Goal: Task Accomplishment & Management: Manage account settings

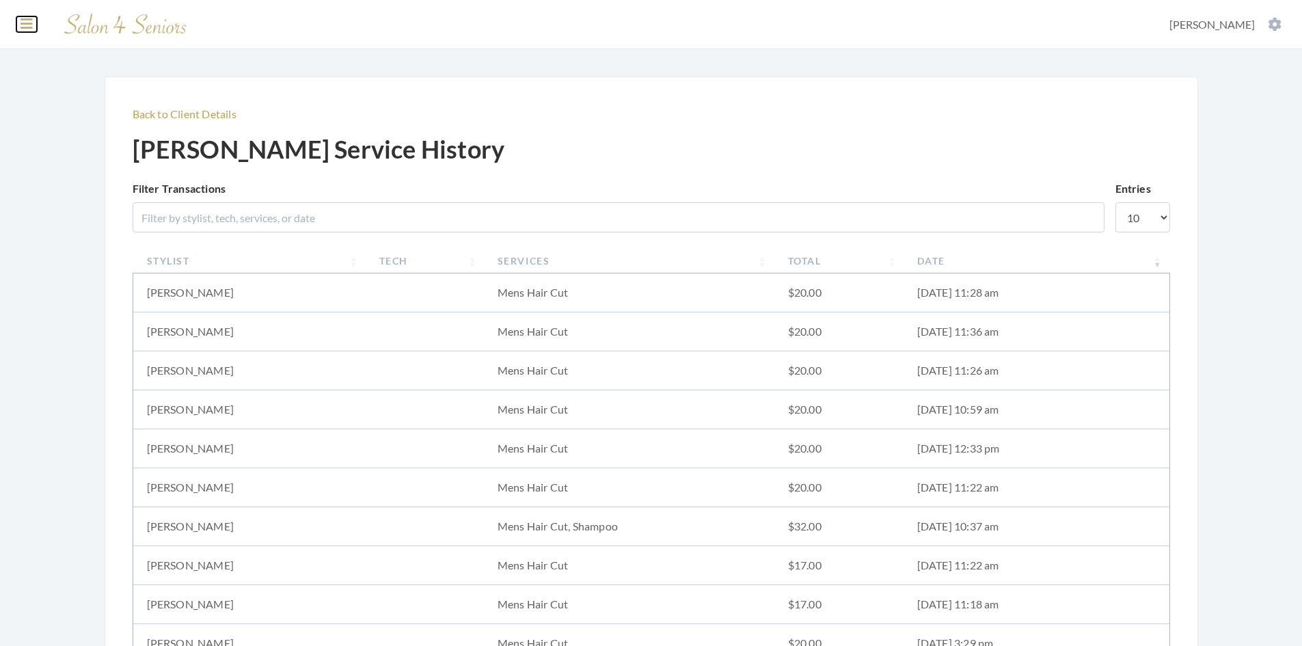
click at [30, 25] on icon at bounding box center [27, 24] width 12 height 14
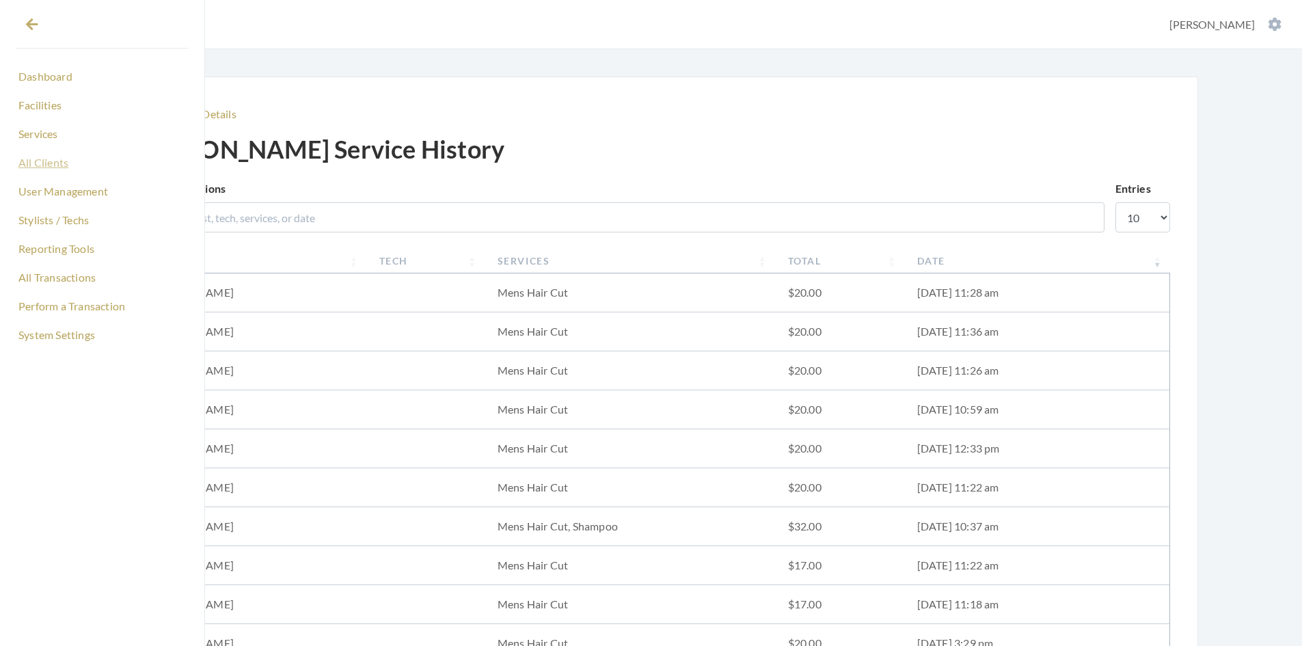
click at [61, 168] on link "All Clients" at bounding box center [102, 162] width 172 height 23
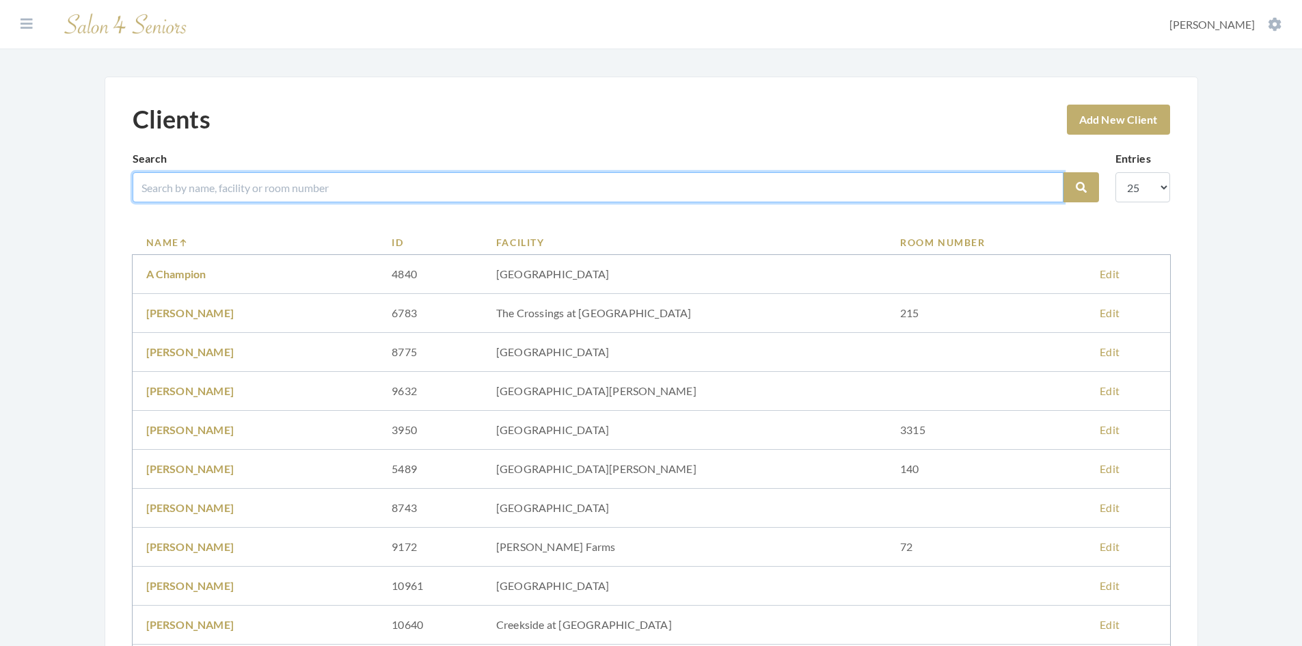
click at [208, 183] on input "search" at bounding box center [598, 187] width 931 height 30
type input "LIKIS"
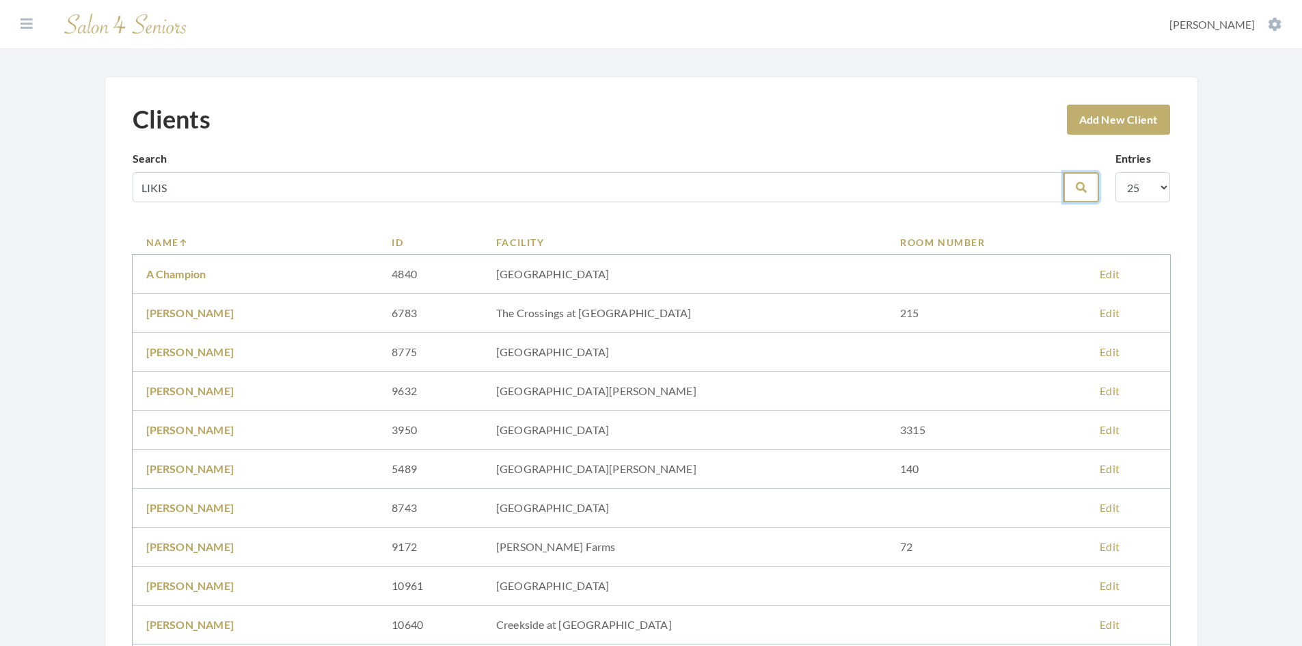
click at [1077, 191] on icon "submit" at bounding box center [1081, 187] width 11 height 11
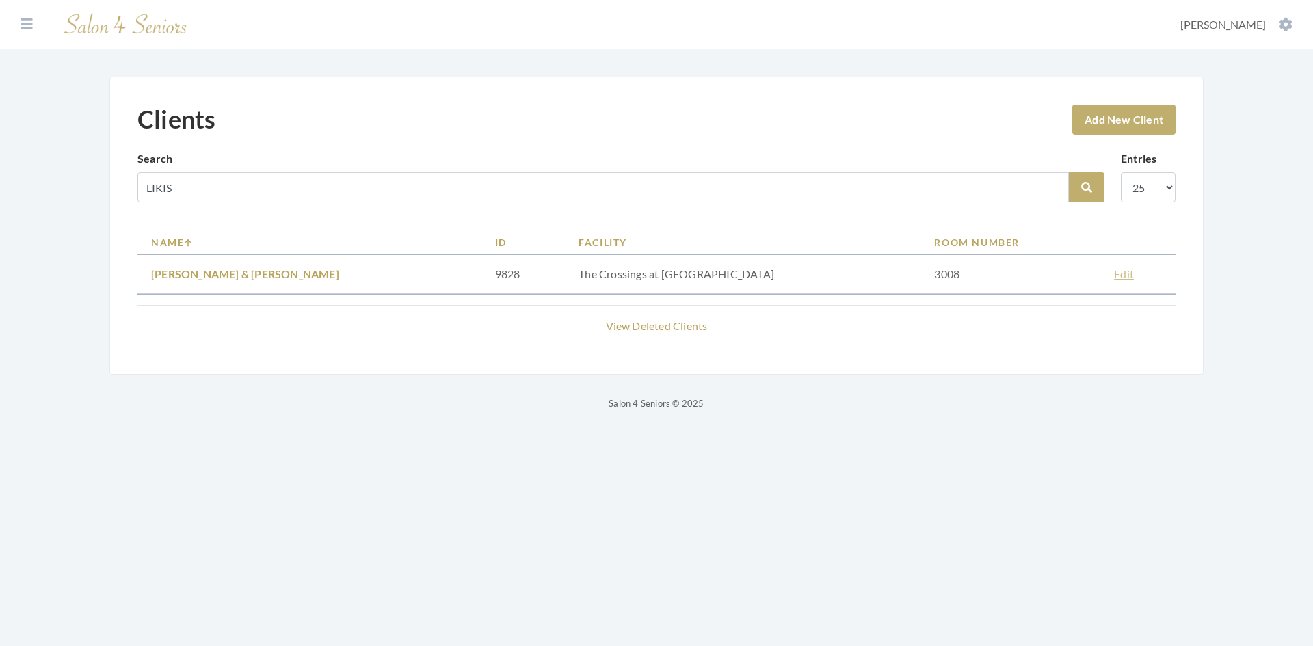
click at [1114, 276] on link "Edit" at bounding box center [1124, 273] width 20 height 13
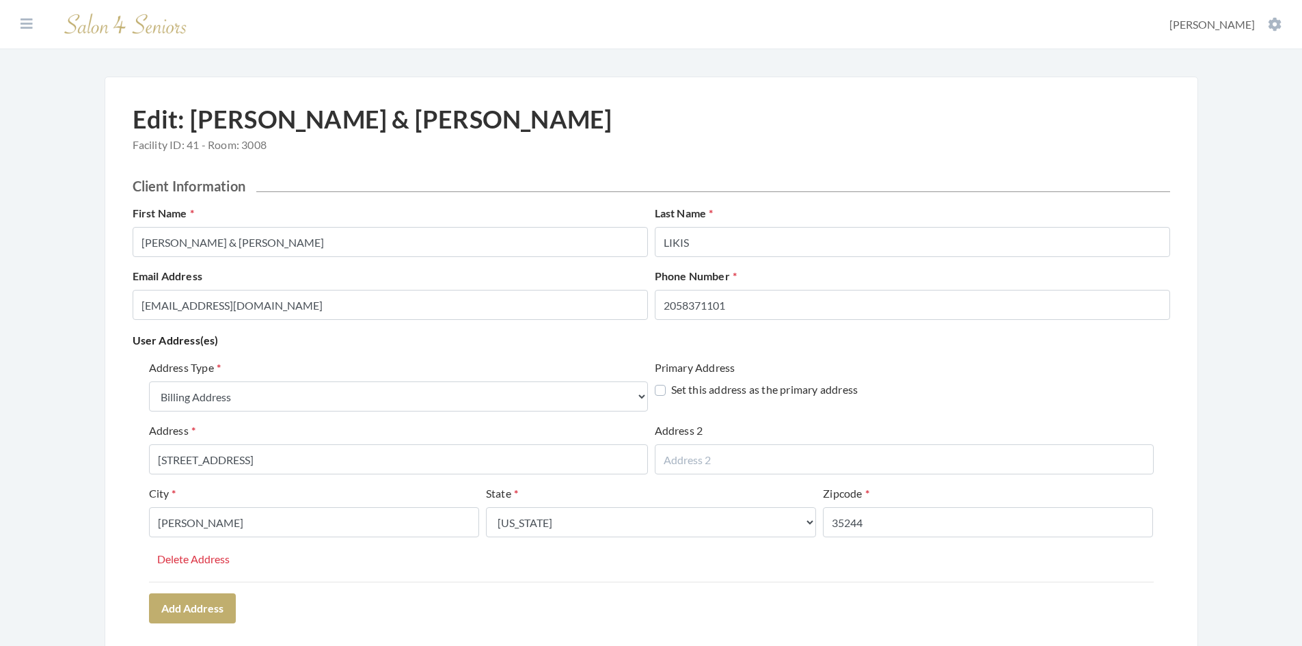
select select "billing"
select select "al"
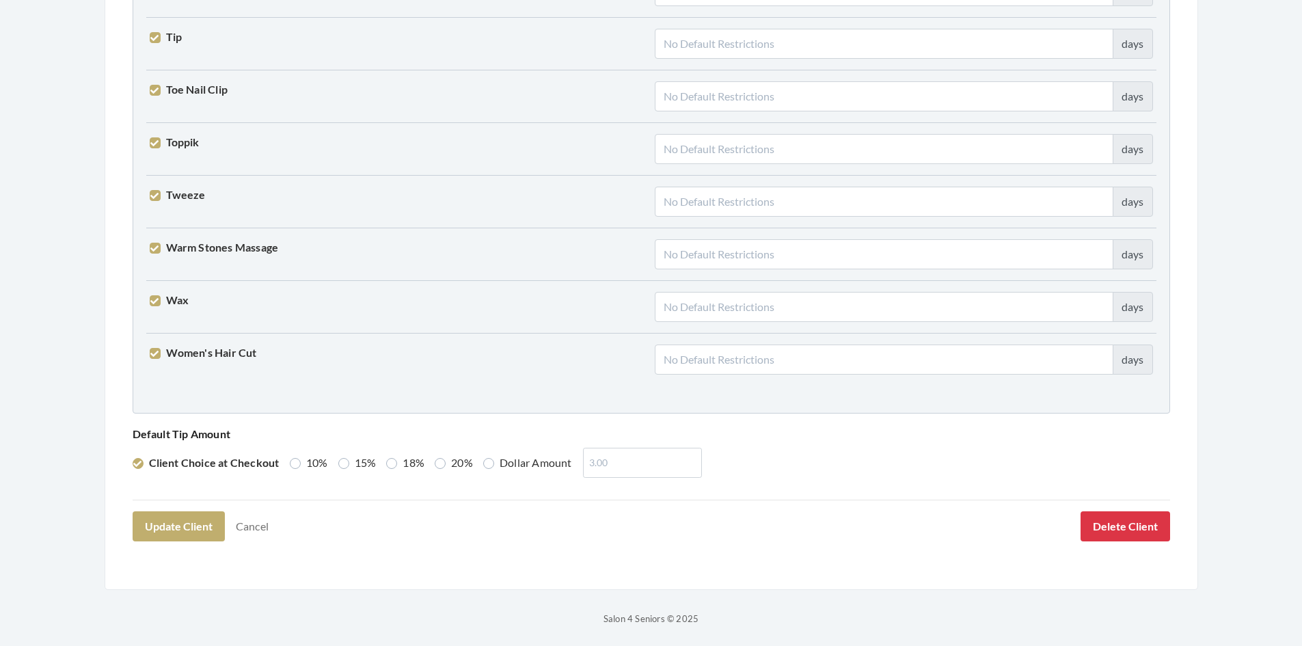
scroll to position [3368, 0]
click at [160, 531] on button "Update Client" at bounding box center [179, 525] width 92 height 30
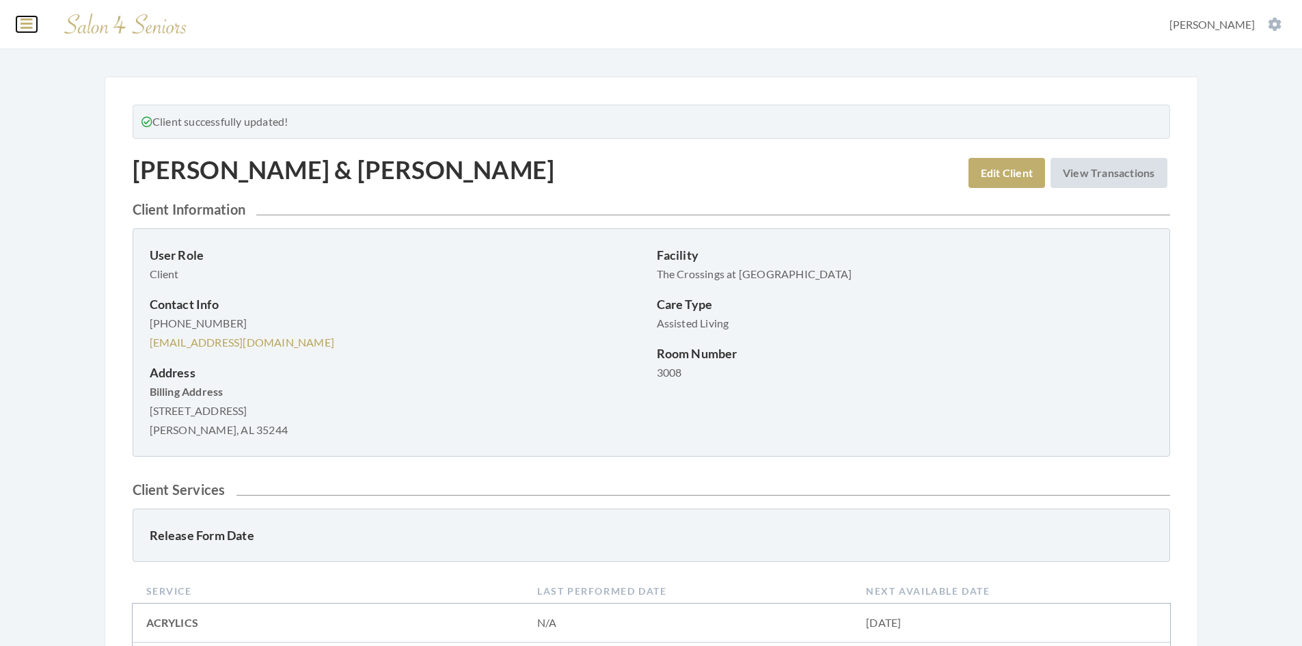
click at [27, 23] on icon at bounding box center [27, 24] width 12 height 14
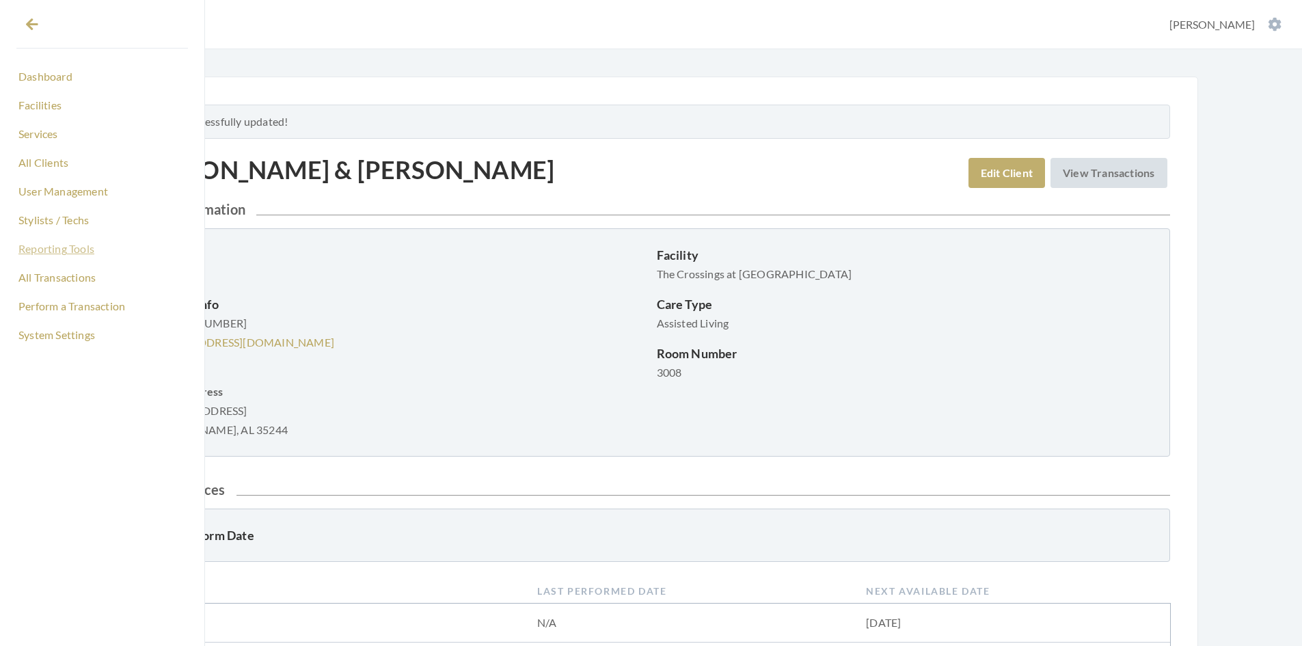
click at [64, 250] on link "Reporting Tools" at bounding box center [102, 248] width 172 height 23
